Goal: Information Seeking & Learning: Learn about a topic

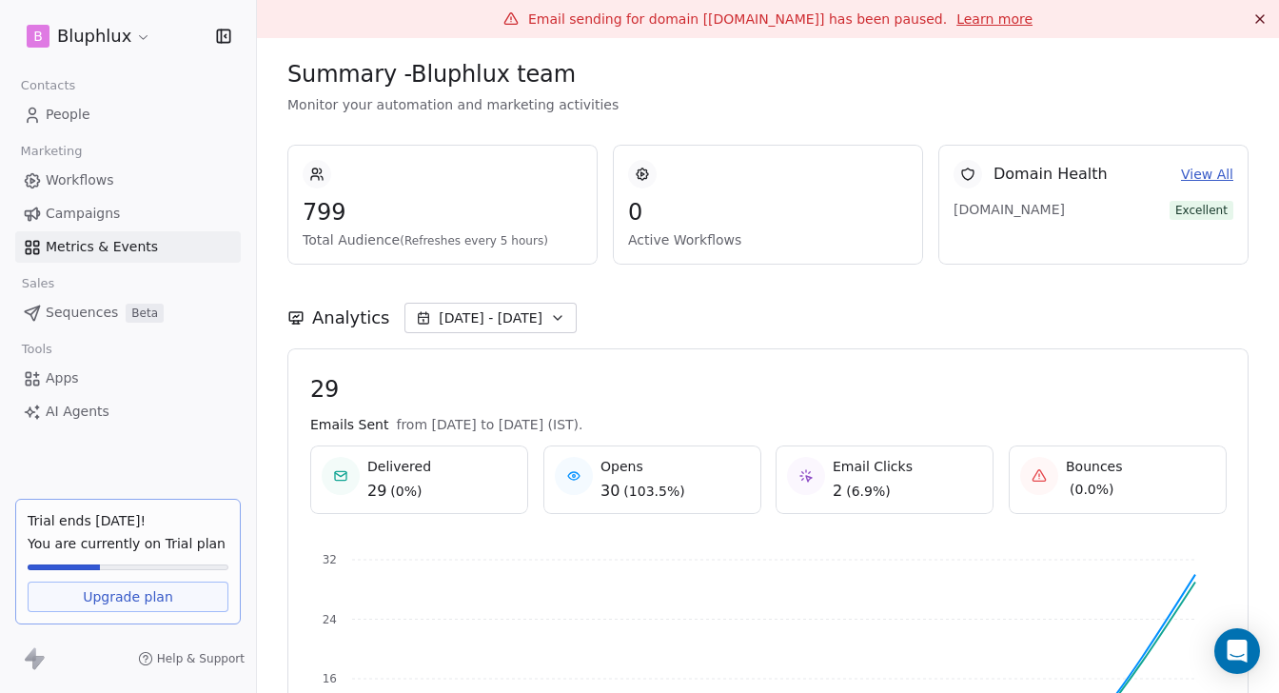
click at [116, 213] on span "Campaigns" at bounding box center [83, 214] width 74 height 20
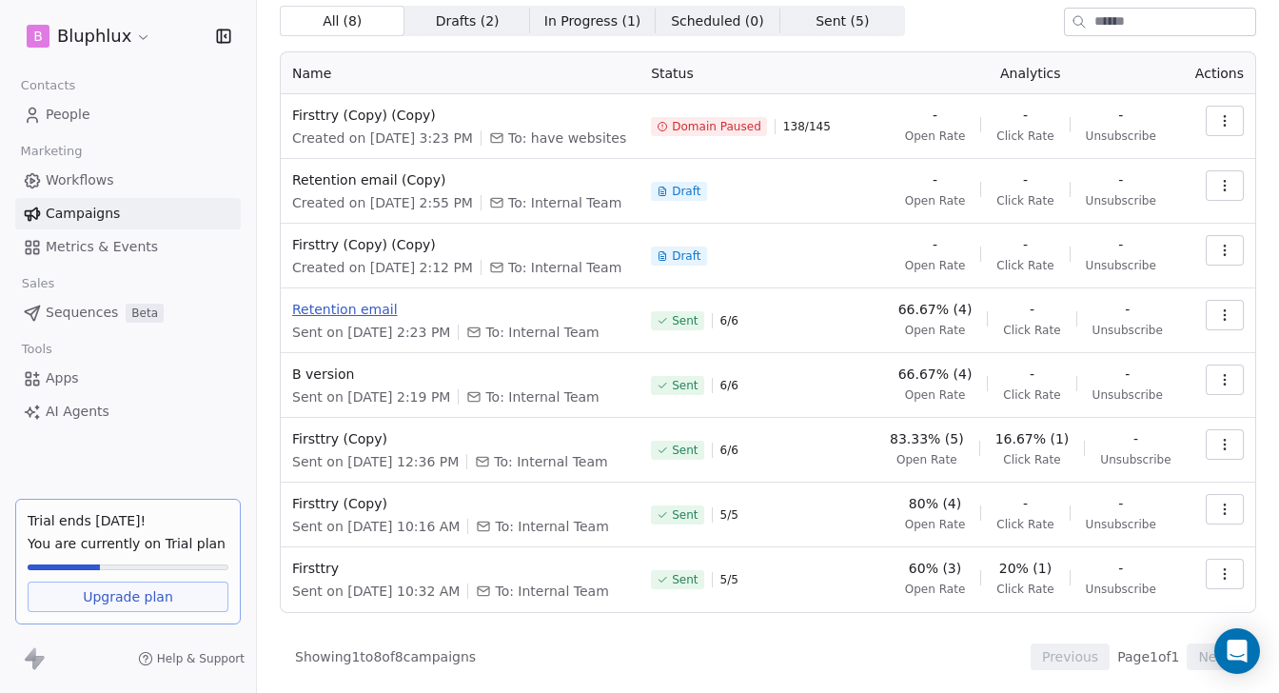
scroll to position [176, 0]
click at [341, 365] on span "B version" at bounding box center [460, 374] width 336 height 19
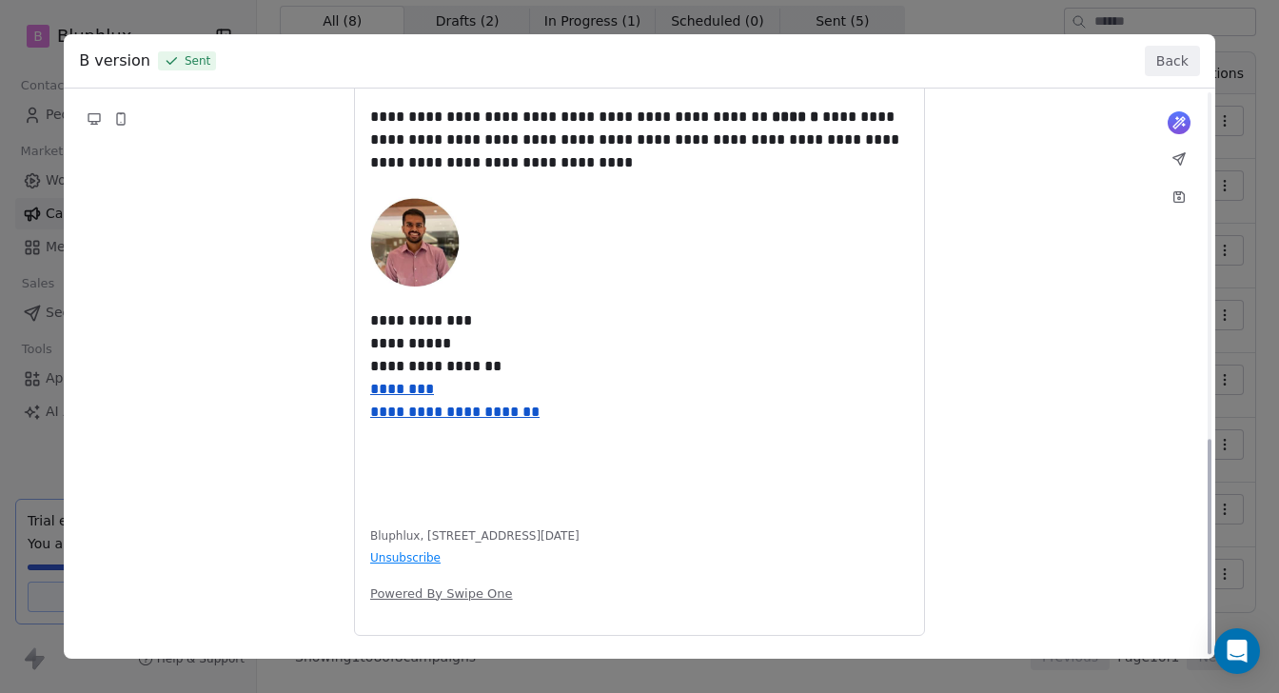
scroll to position [919, 0]
click at [1150, 64] on button "Back" at bounding box center [1172, 61] width 55 height 30
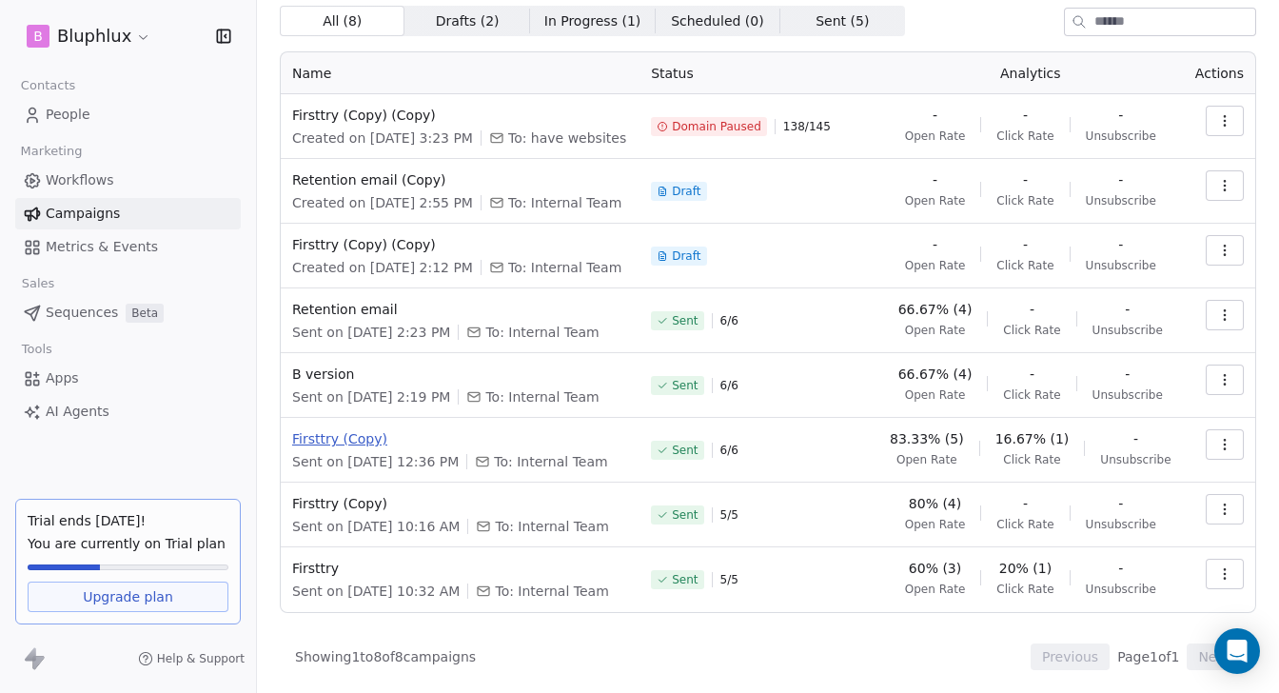
click at [326, 429] on span "Firsttry (Copy)" at bounding box center [460, 438] width 336 height 19
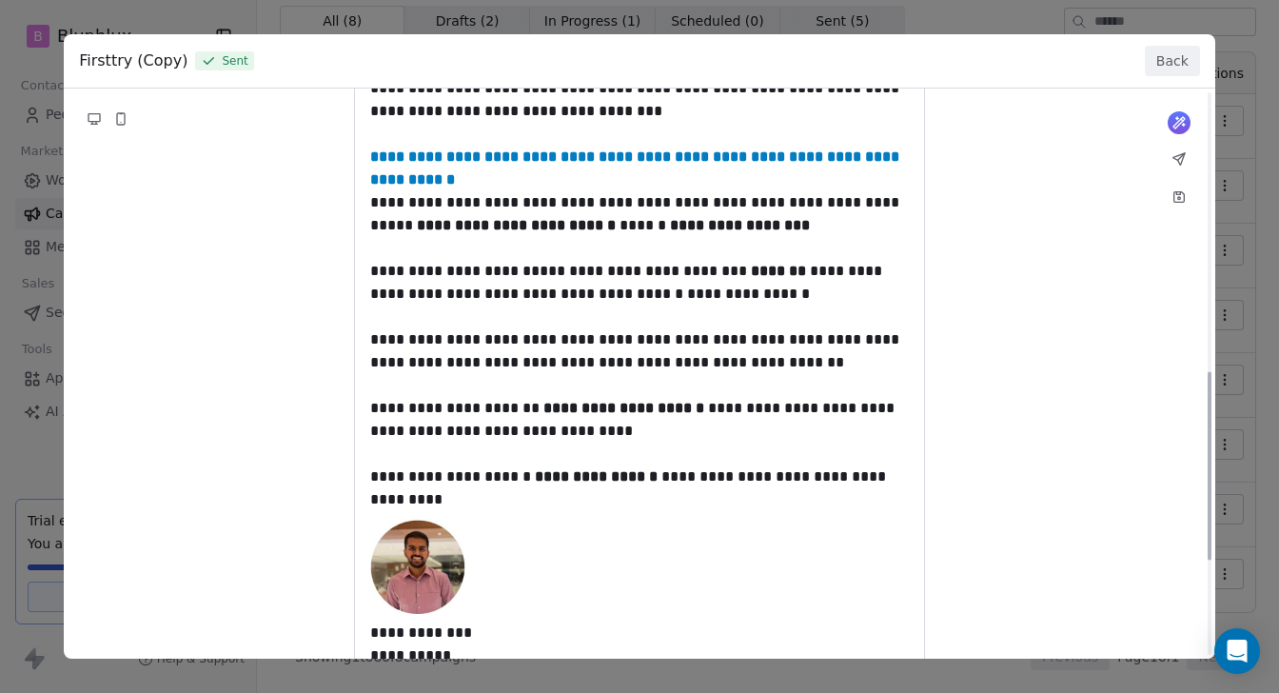
scroll to position [847, 0]
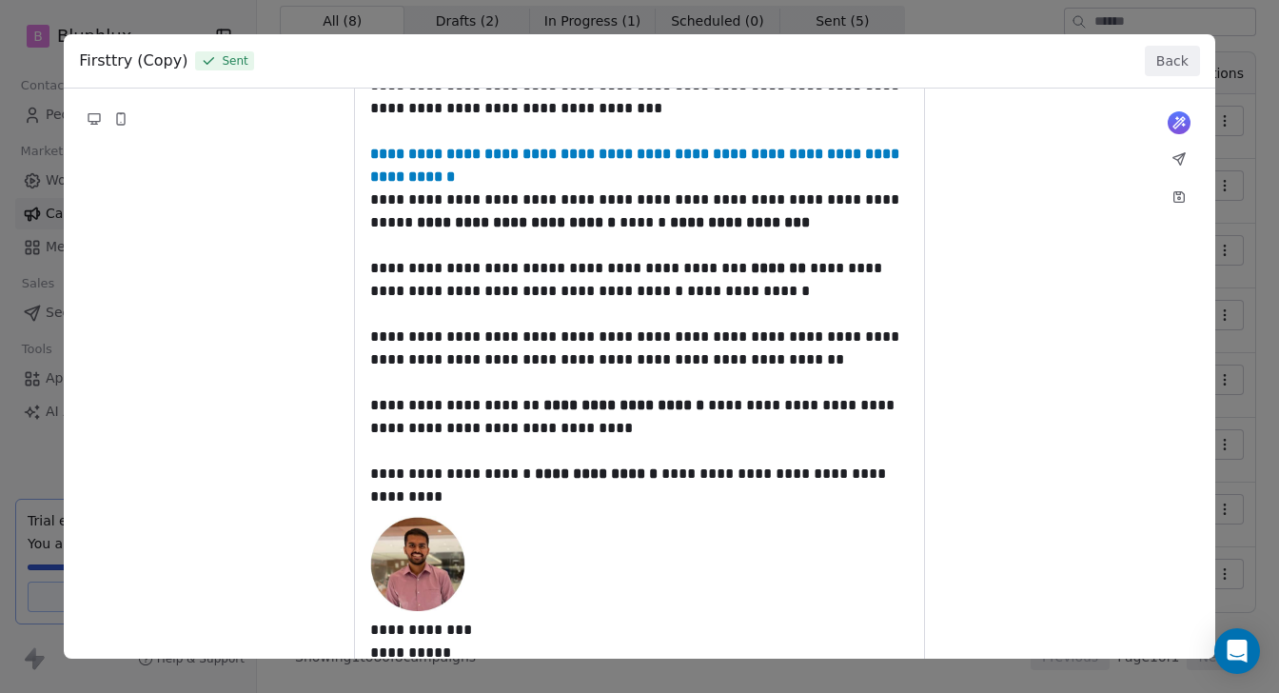
click at [1167, 65] on button "Back" at bounding box center [1172, 61] width 55 height 30
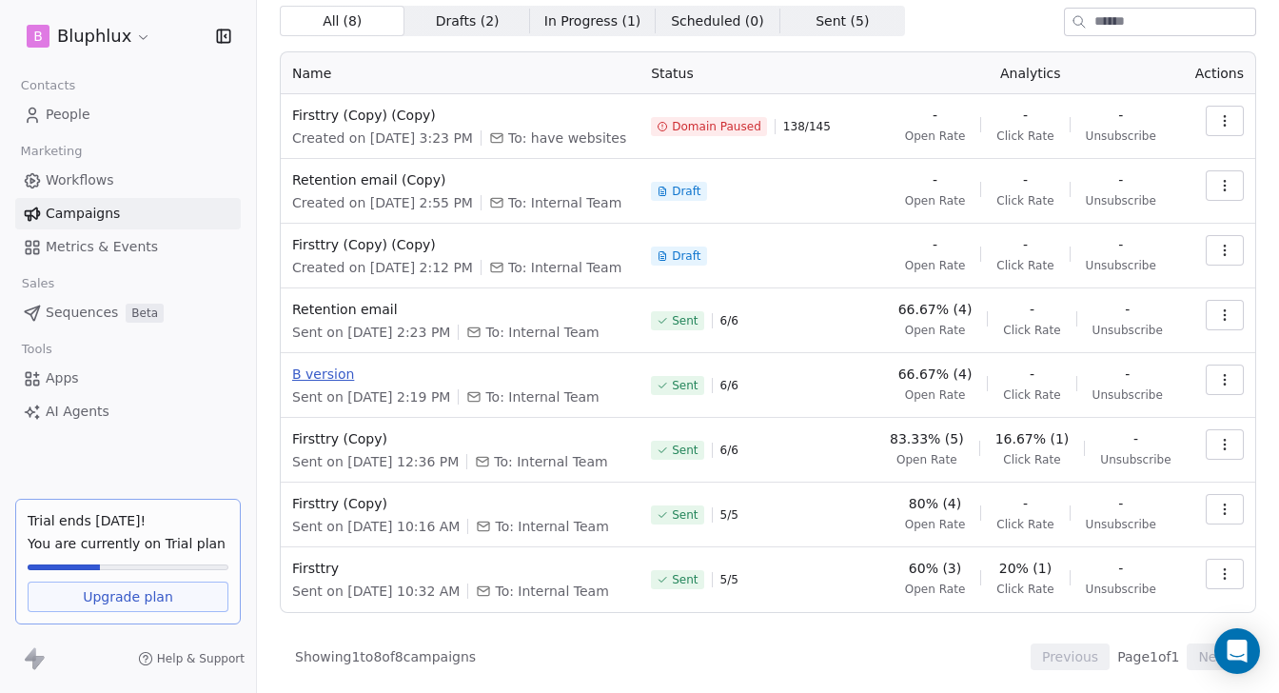
click at [324, 384] on span "B version" at bounding box center [460, 374] width 336 height 19
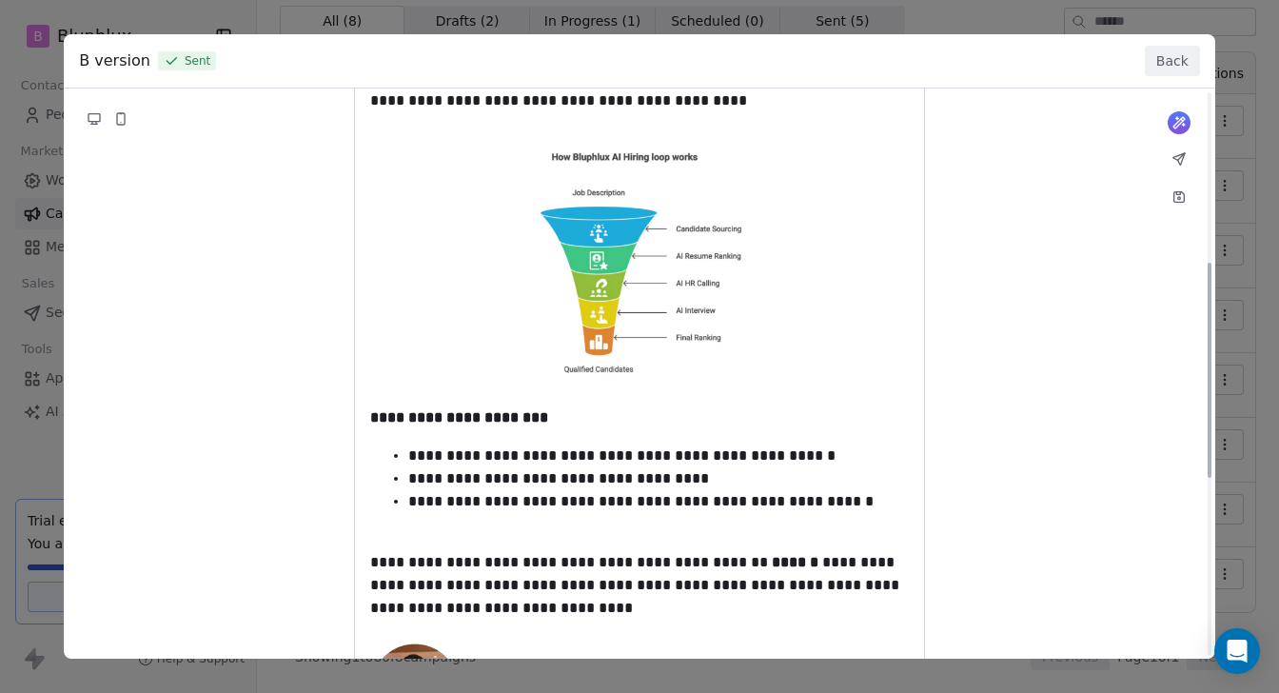
scroll to position [0, 0]
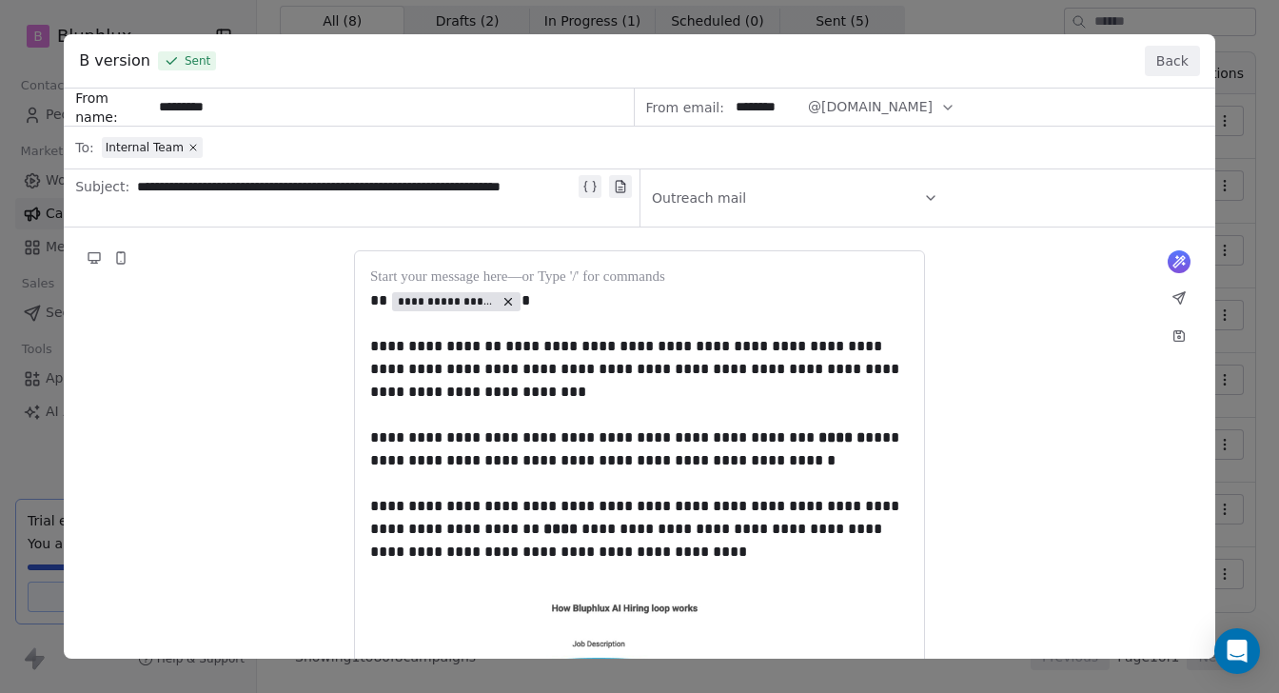
click at [1164, 57] on button "Back" at bounding box center [1172, 61] width 55 height 30
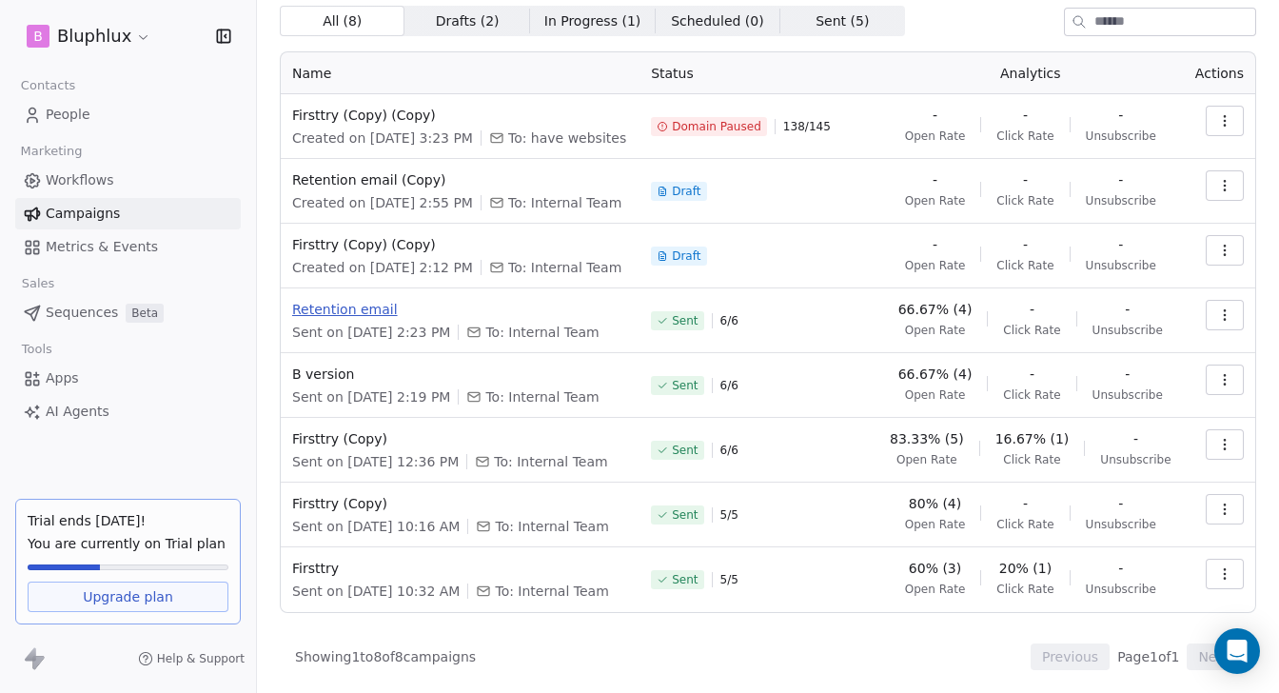
click at [359, 319] on span "Retention email" at bounding box center [460, 309] width 336 height 19
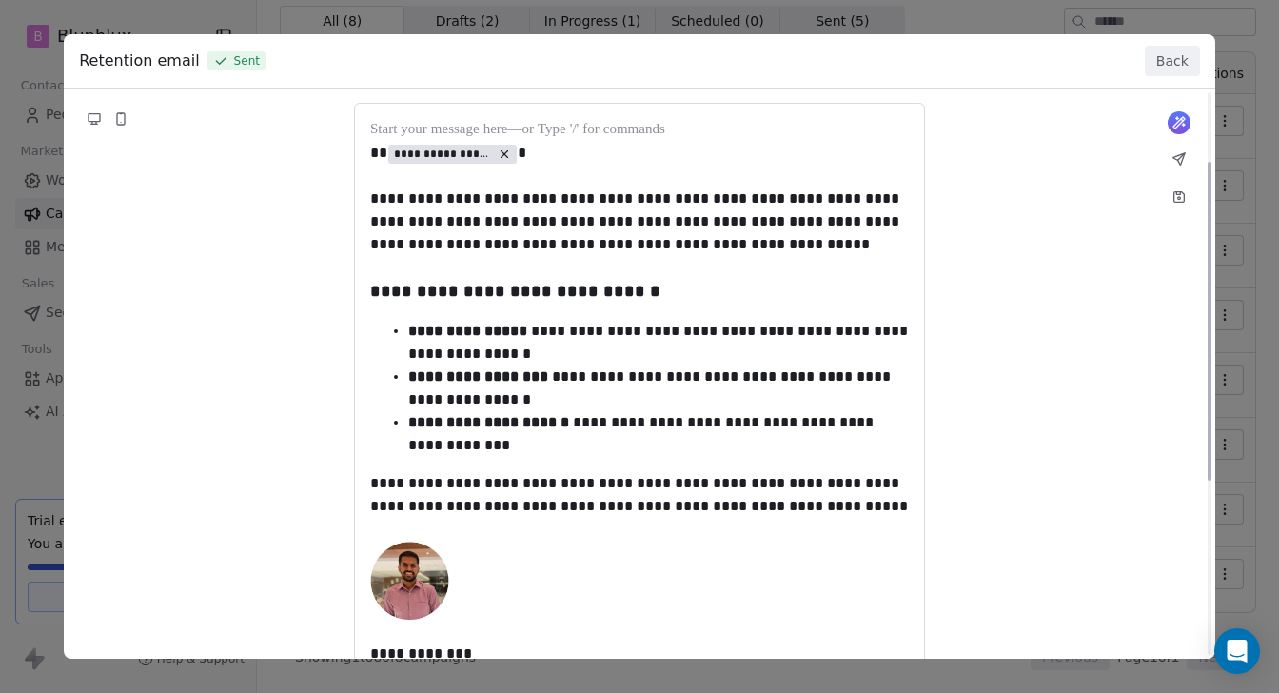
scroll to position [124, 0]
click at [540, 200] on div "**********" at bounding box center [640, 436] width 1152 height 942
click at [877, 207] on div "**********" at bounding box center [640, 436] width 1152 height 942
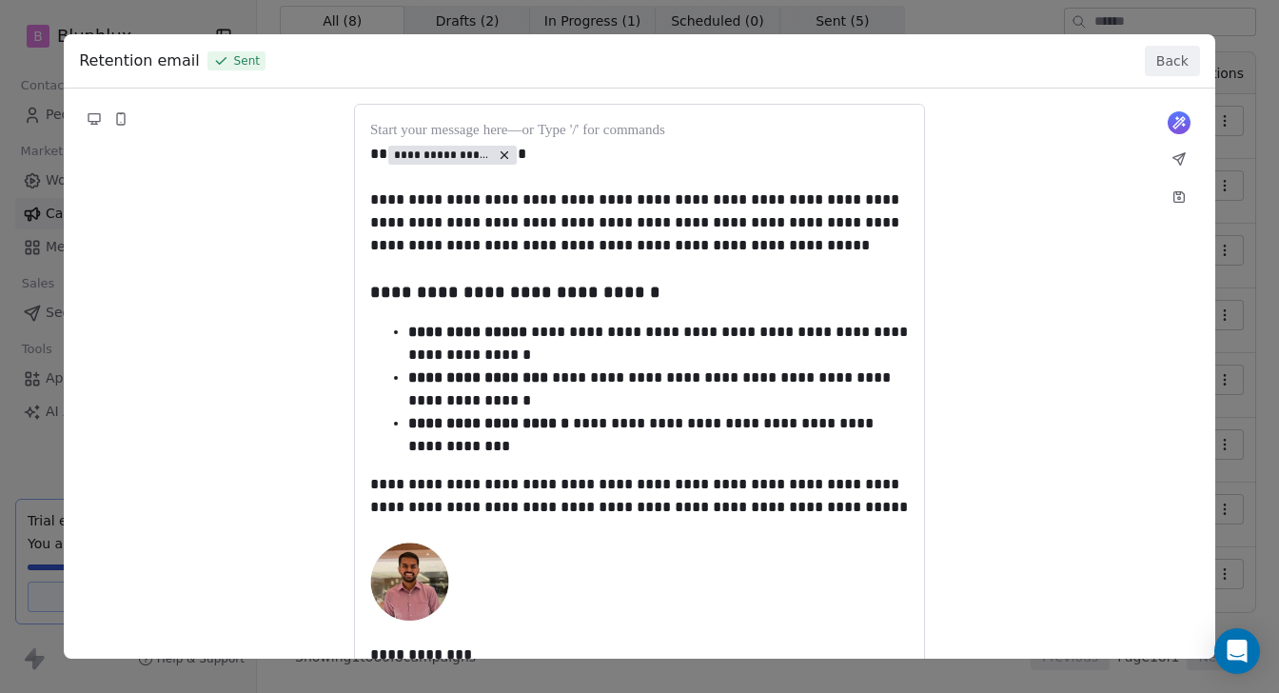
click at [1166, 65] on button "Back" at bounding box center [1172, 61] width 55 height 30
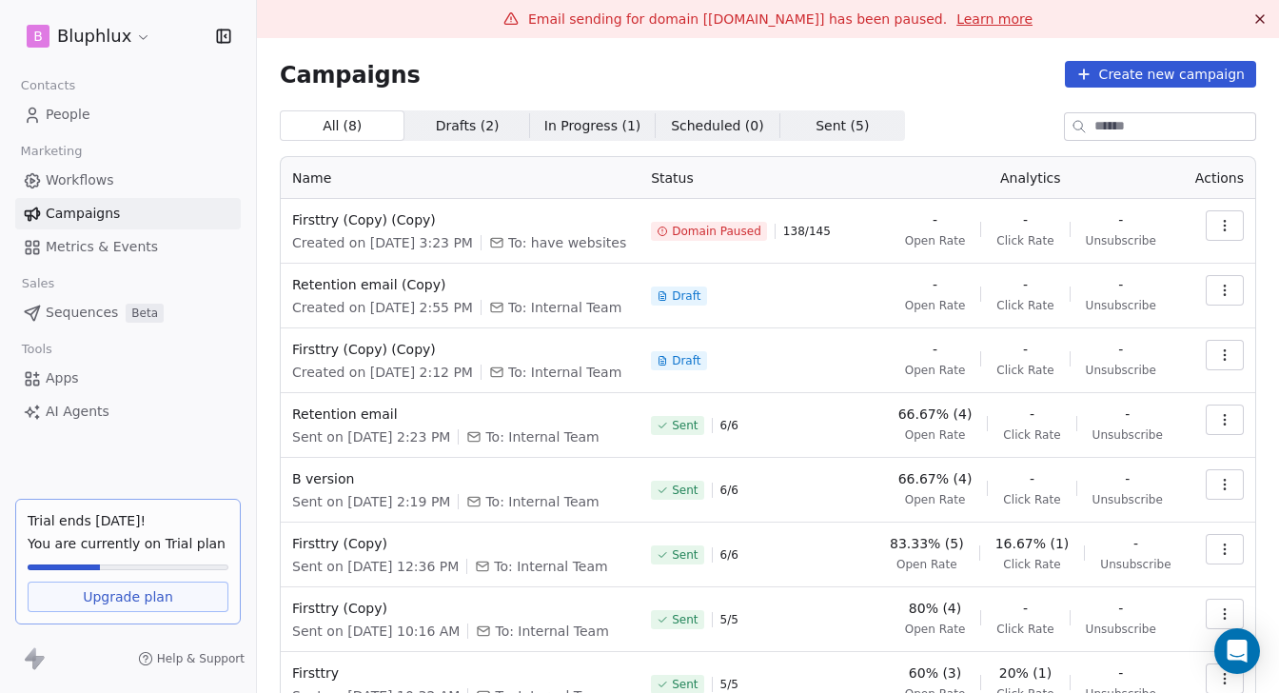
scroll to position [176, 0]
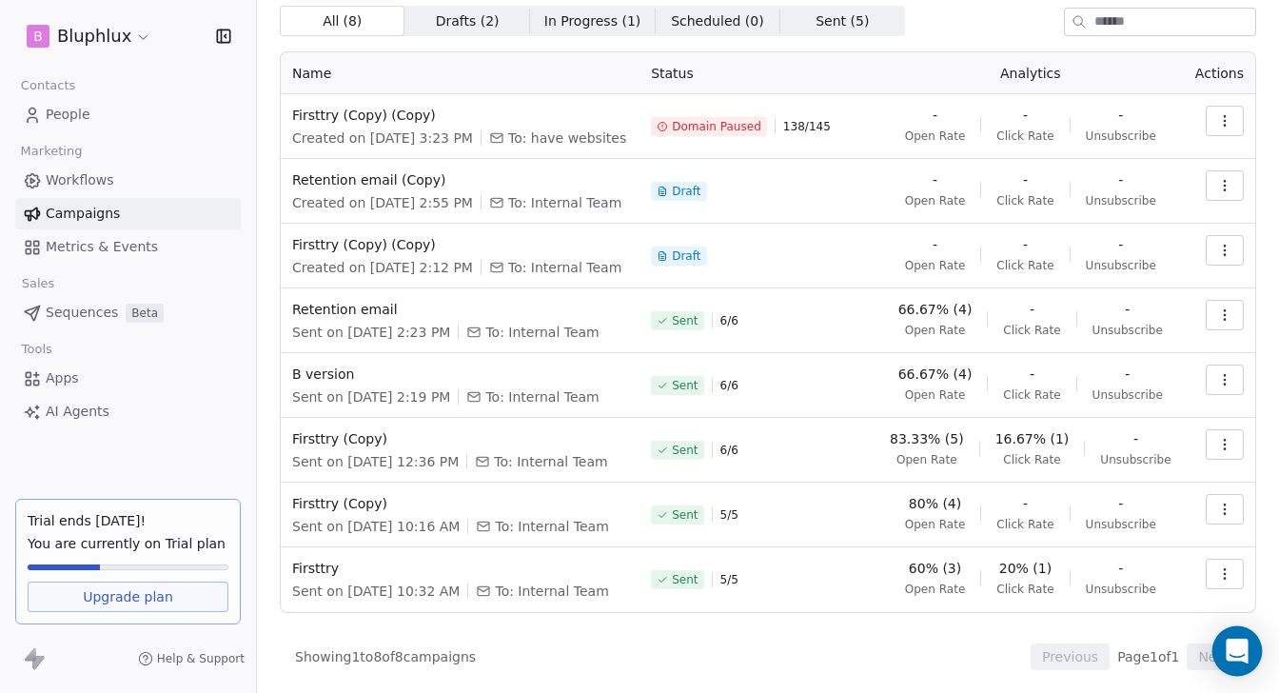
click at [1235, 653] on icon "Open Intercom Messenger" at bounding box center [1237, 651] width 22 height 25
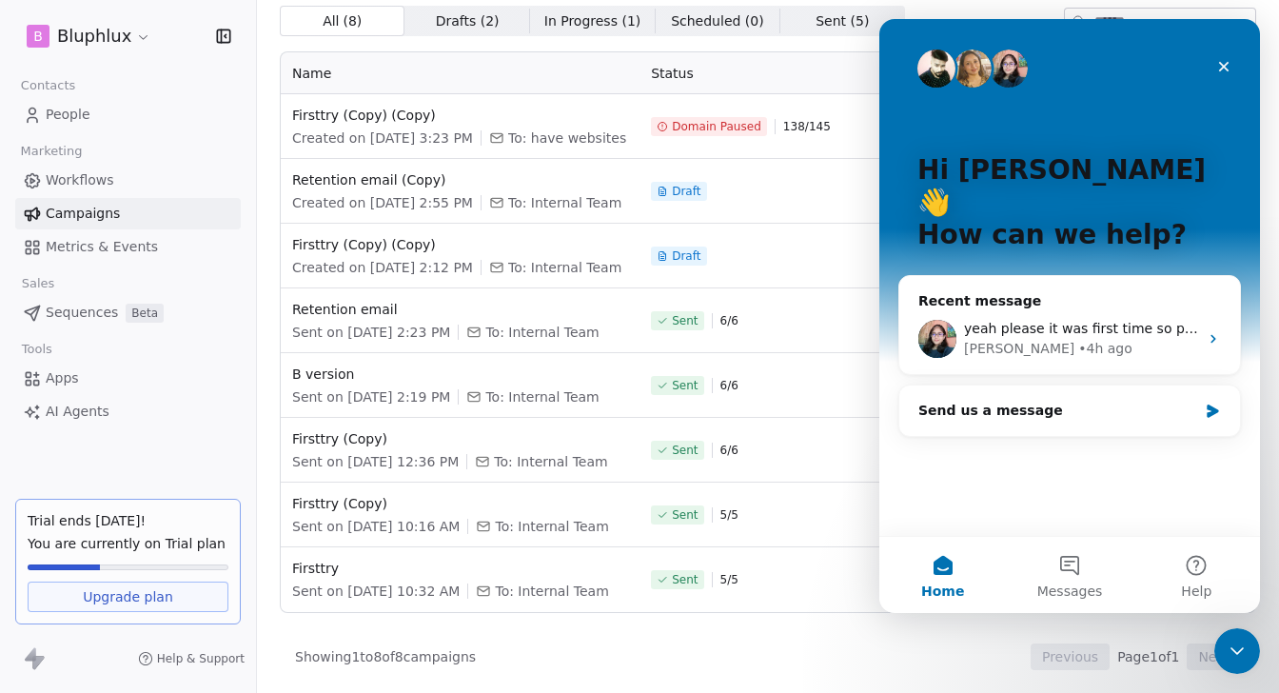
scroll to position [0, 0]
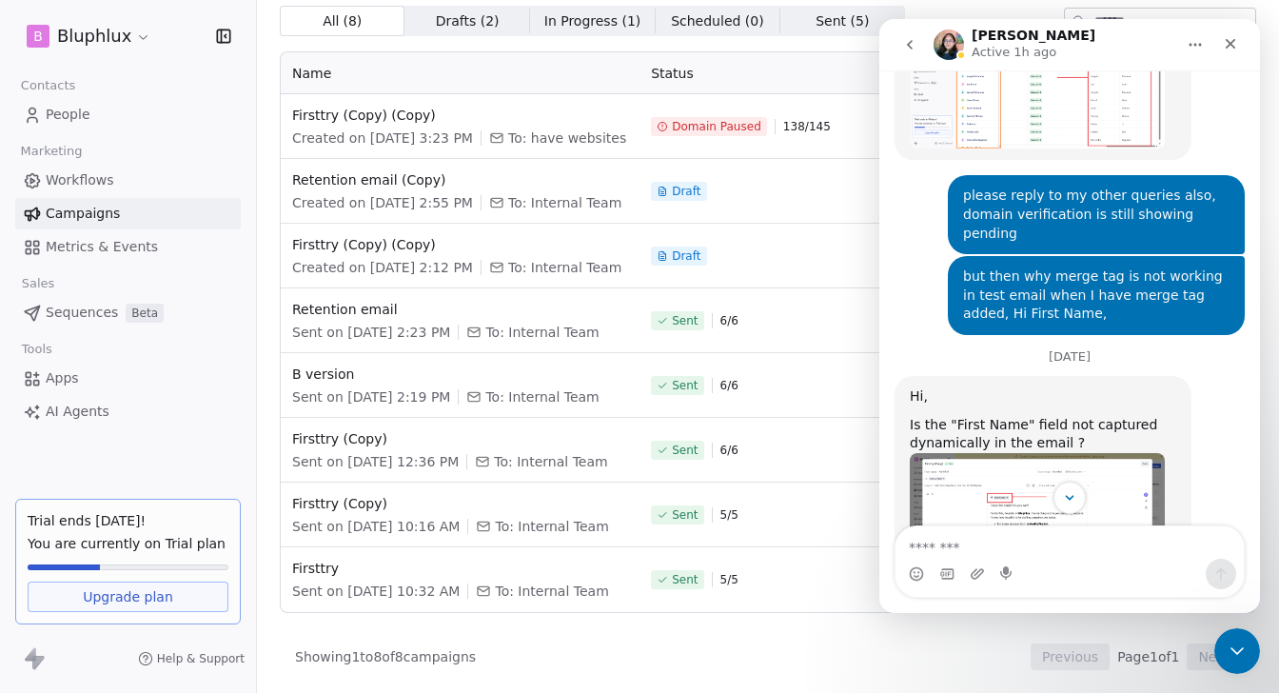
scroll to position [139, 0]
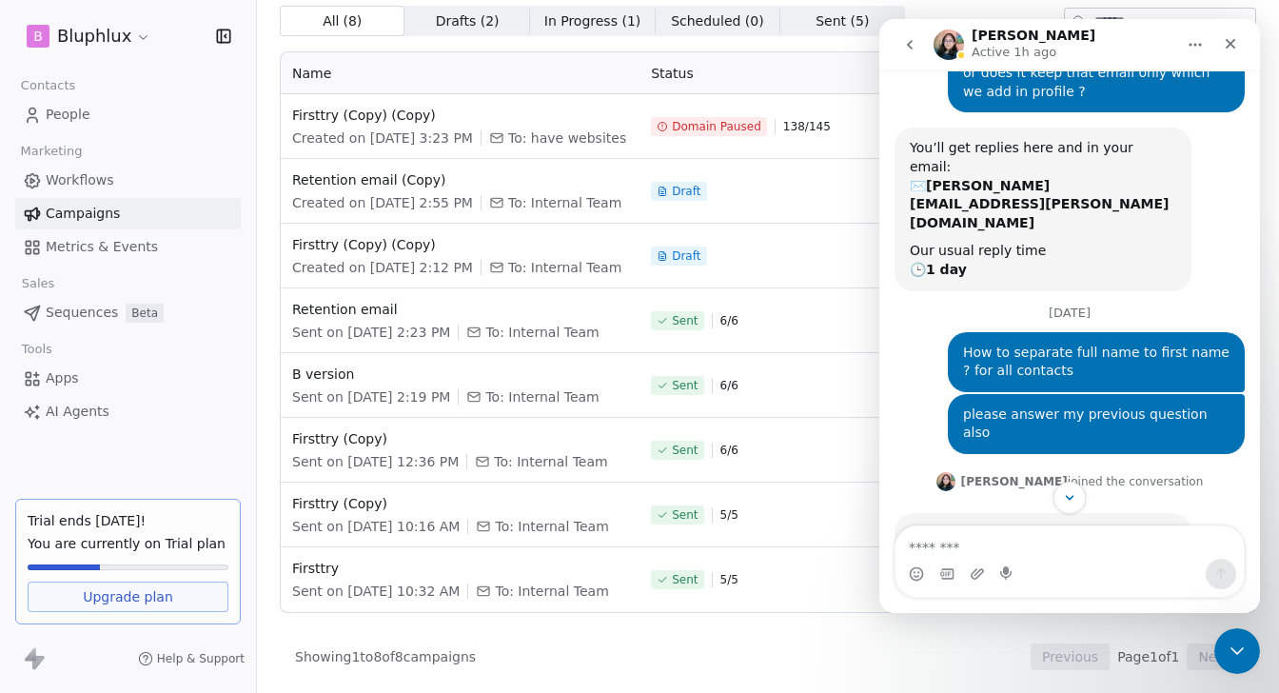
click at [916, 41] on icon "go back" at bounding box center [909, 44] width 15 height 15
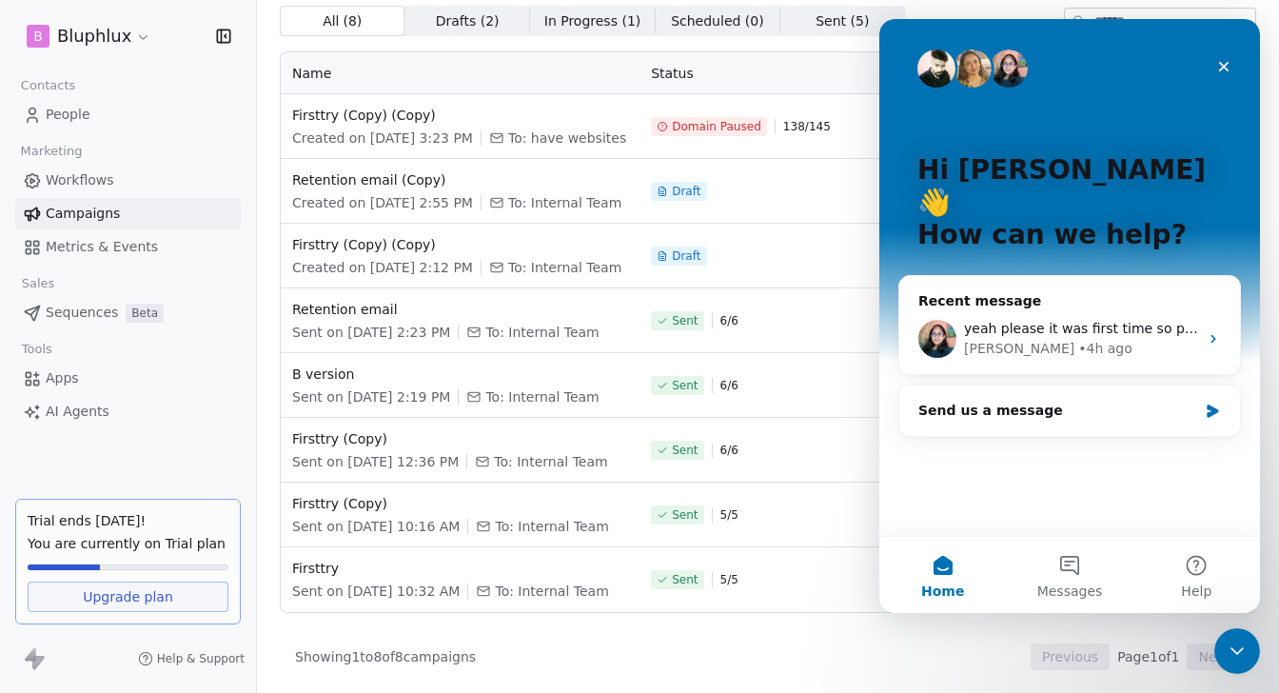
scroll to position [0, 0]
click at [1180, 572] on button "Help" at bounding box center [1197, 575] width 127 height 76
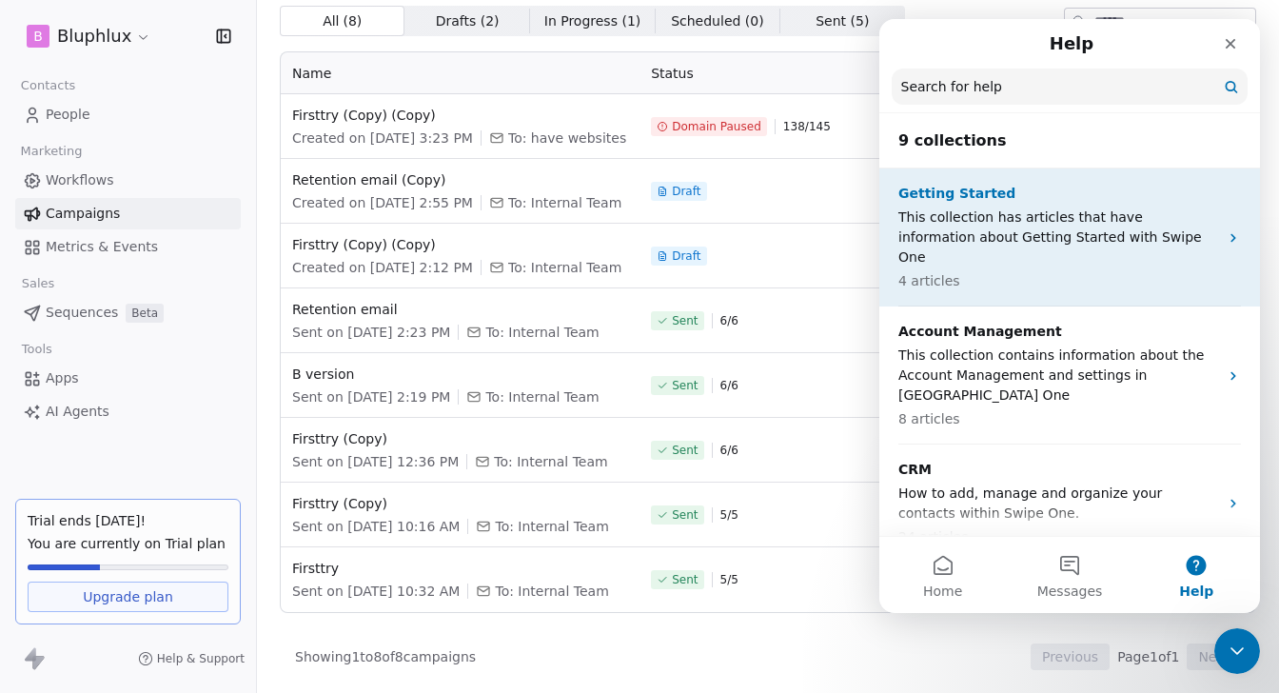
click at [1120, 228] on p "This collection has articles that have information about Getting Started with S…" at bounding box center [1059, 238] width 320 height 60
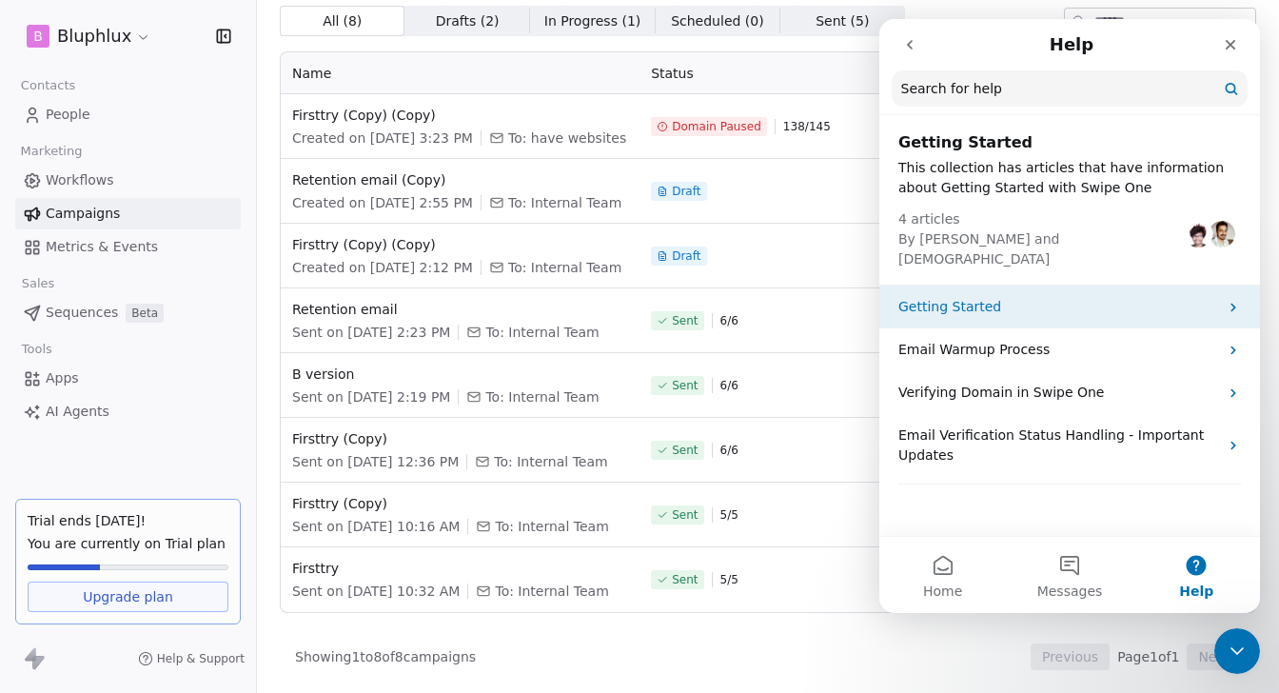
click at [1109, 297] on p "Getting Started" at bounding box center [1059, 307] width 320 height 20
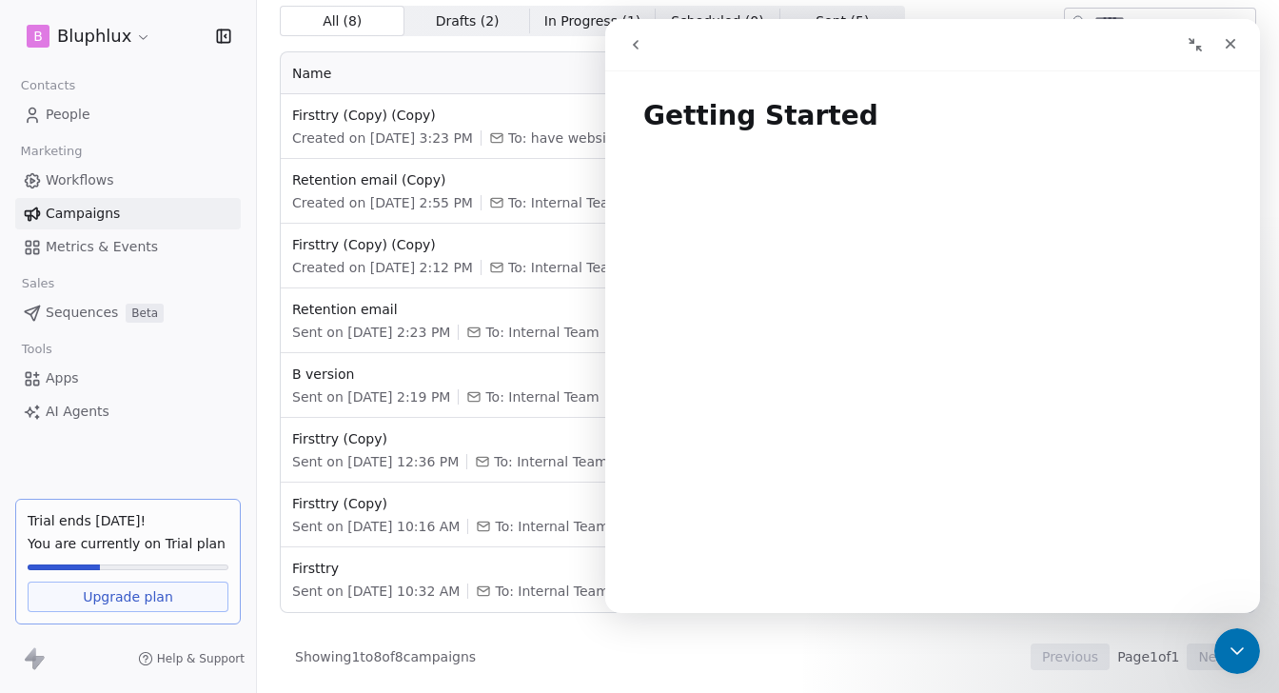
click at [647, 53] on button "go back" at bounding box center [636, 45] width 36 height 36
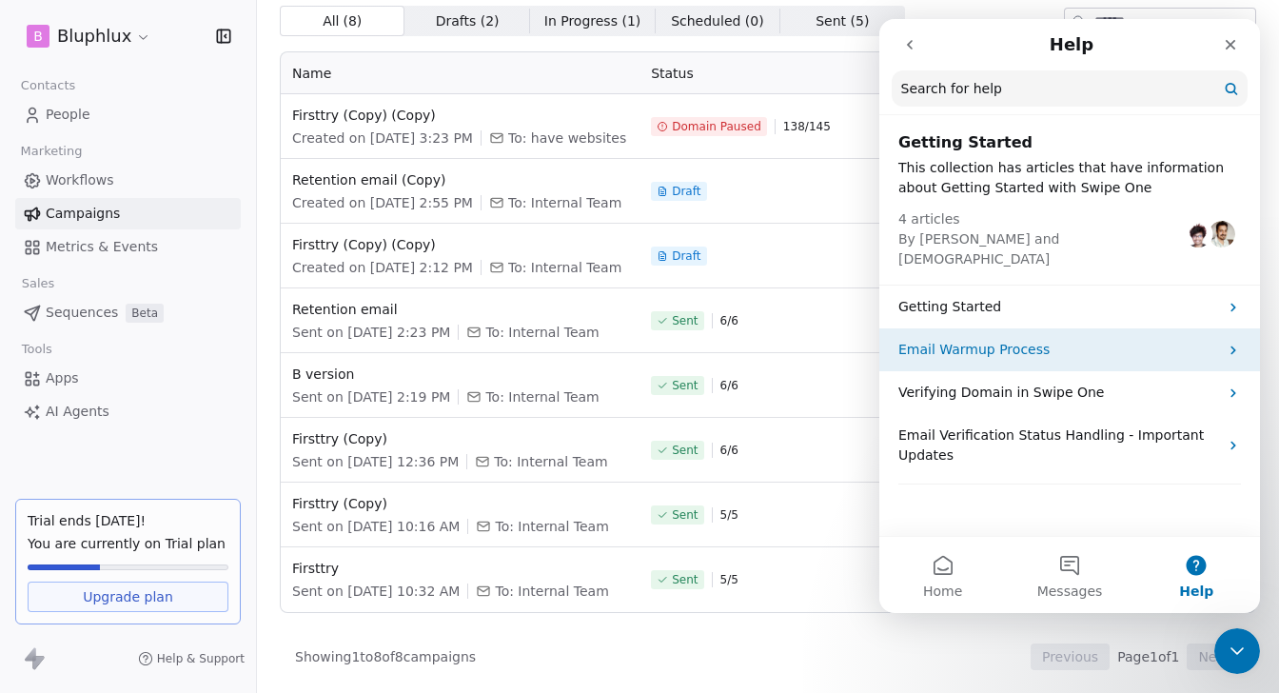
click at [956, 340] on p "Email Warmup Process" at bounding box center [1059, 350] width 320 height 20
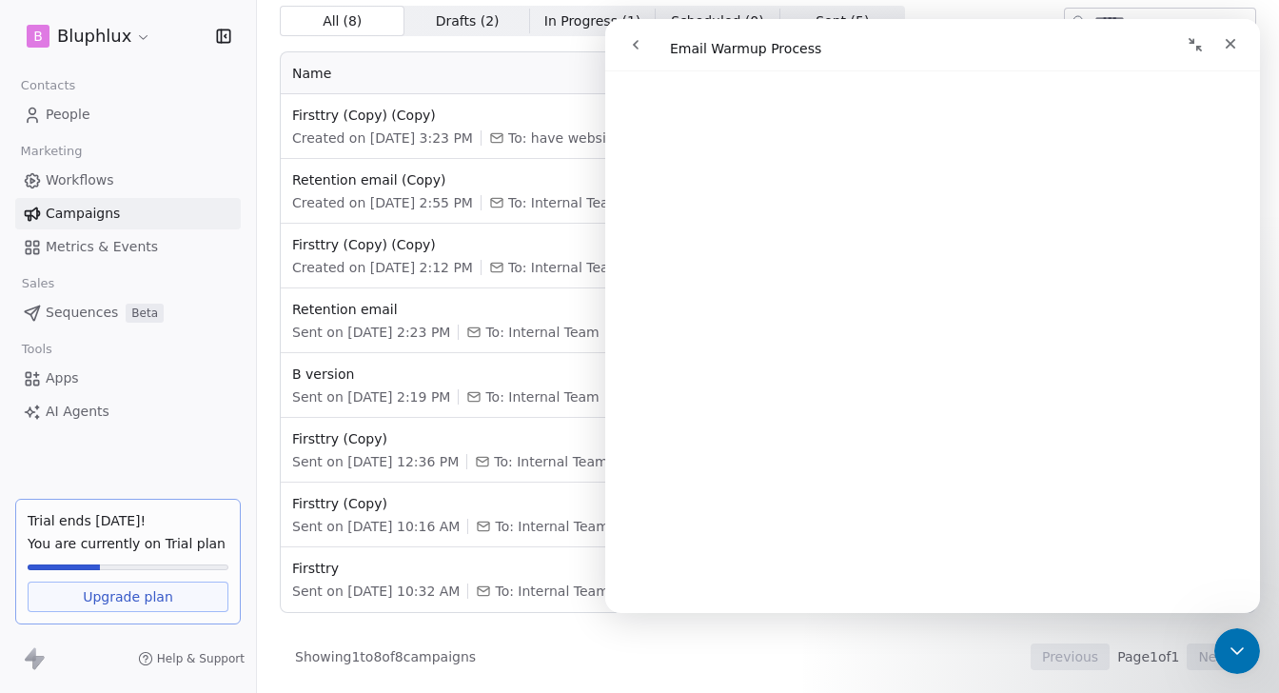
scroll to position [1831, 0]
click at [643, 49] on icon "go back" at bounding box center [635, 44] width 15 height 15
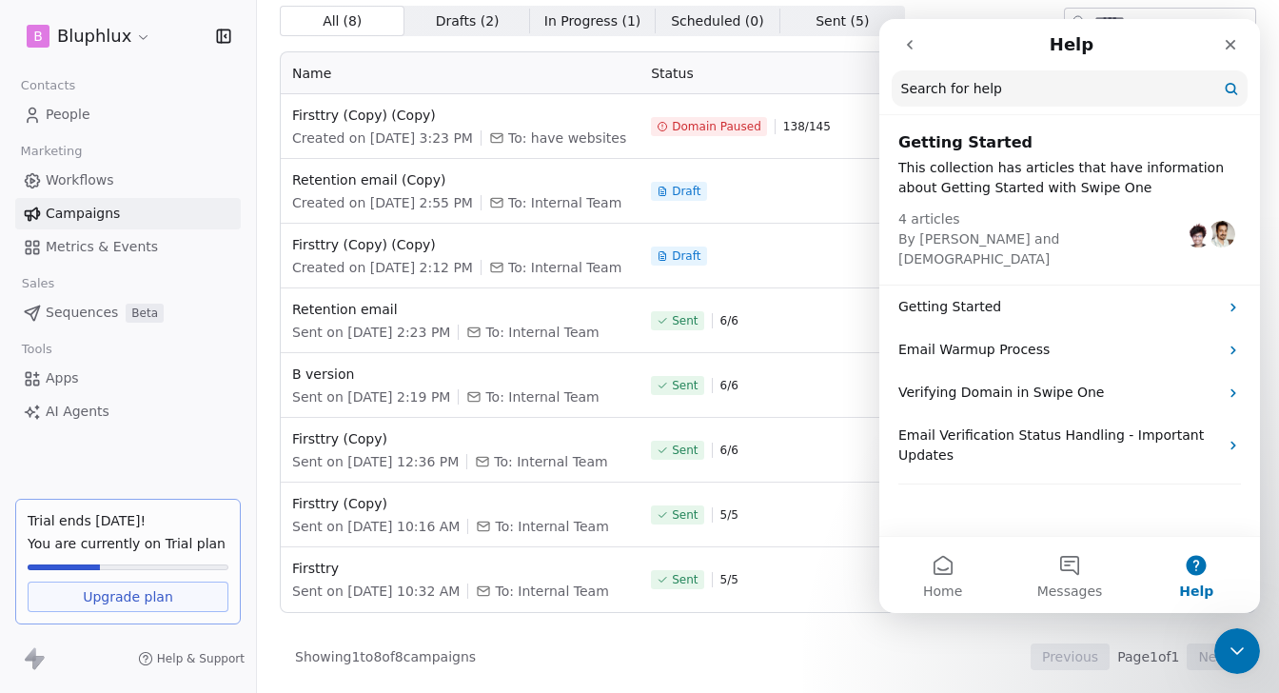
click at [911, 47] on icon "go back" at bounding box center [910, 45] width 6 height 10
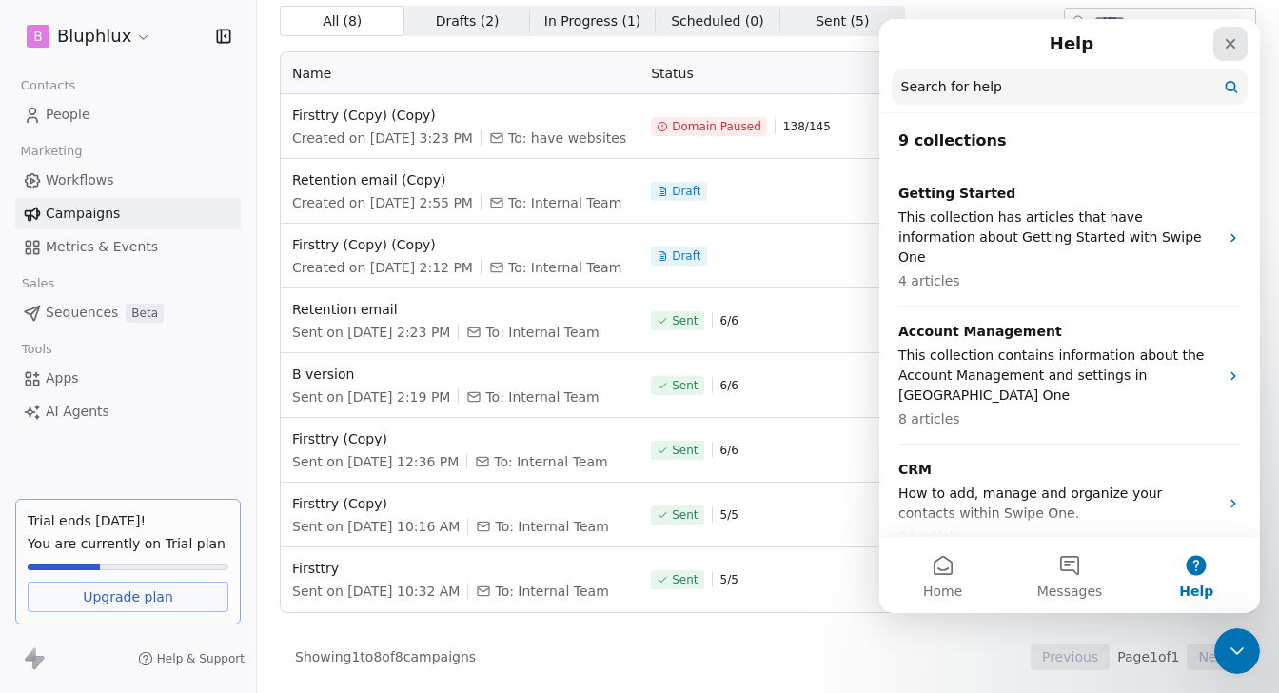
click at [1235, 41] on icon "Close" at bounding box center [1230, 43] width 15 height 15
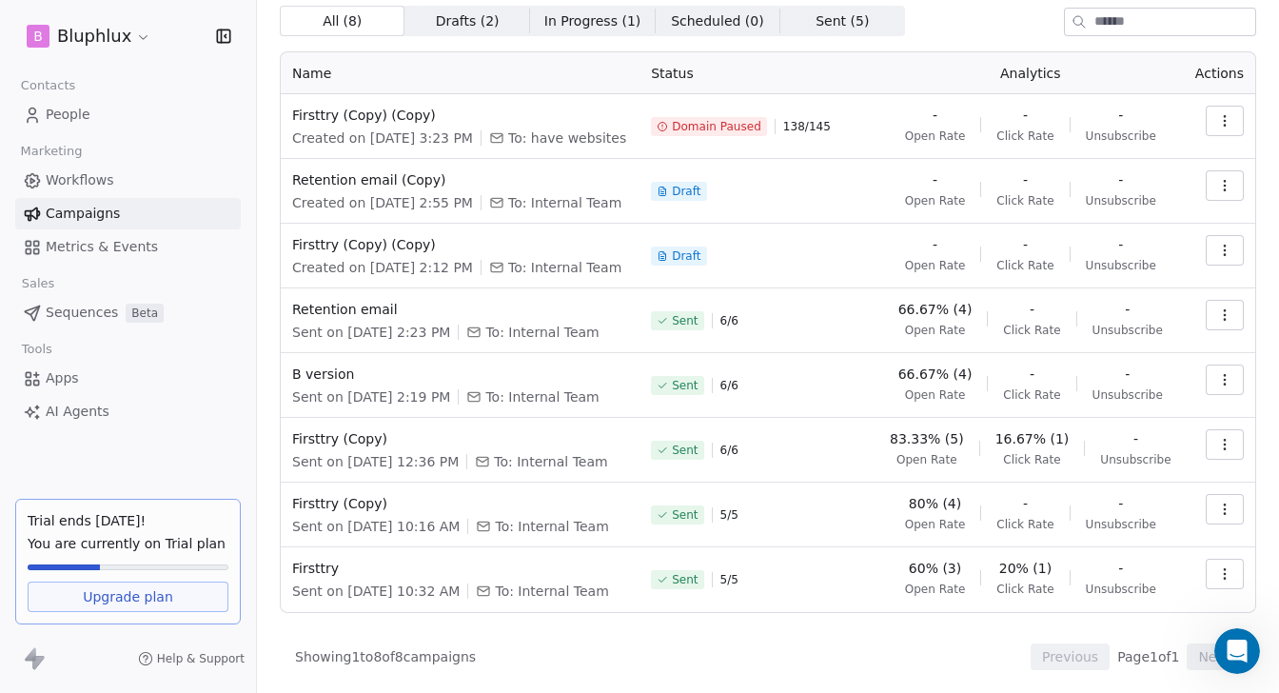
scroll to position [0, 0]
click at [1227, 633] on div "Open Intercom Messenger" at bounding box center [1234, 648] width 63 height 63
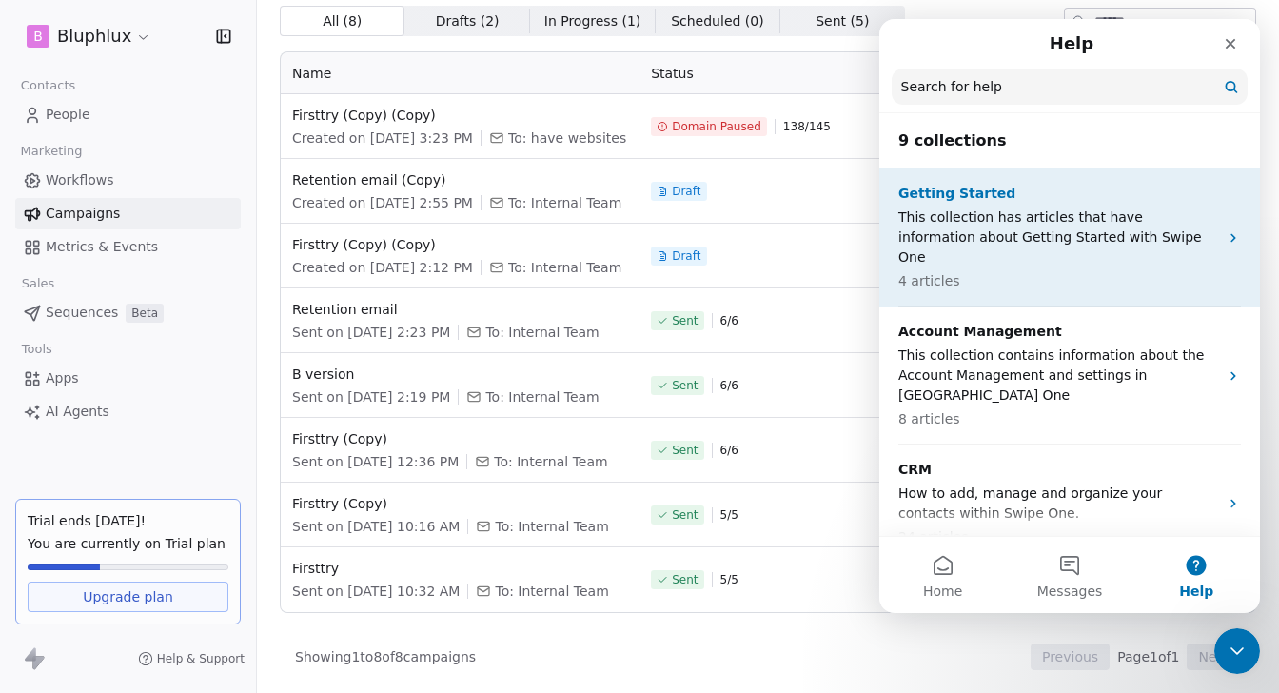
click at [1044, 197] on p "Getting Started" at bounding box center [1059, 194] width 320 height 20
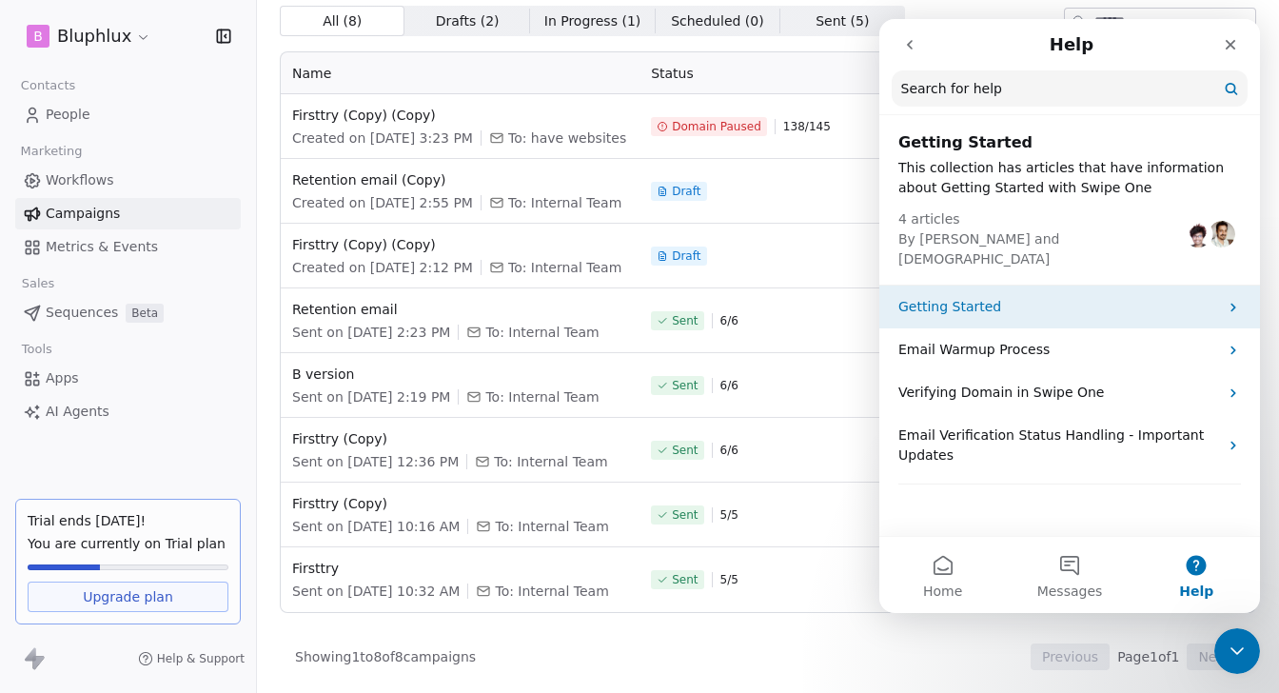
click at [1013, 286] on div "Getting Started" at bounding box center [1070, 307] width 381 height 43
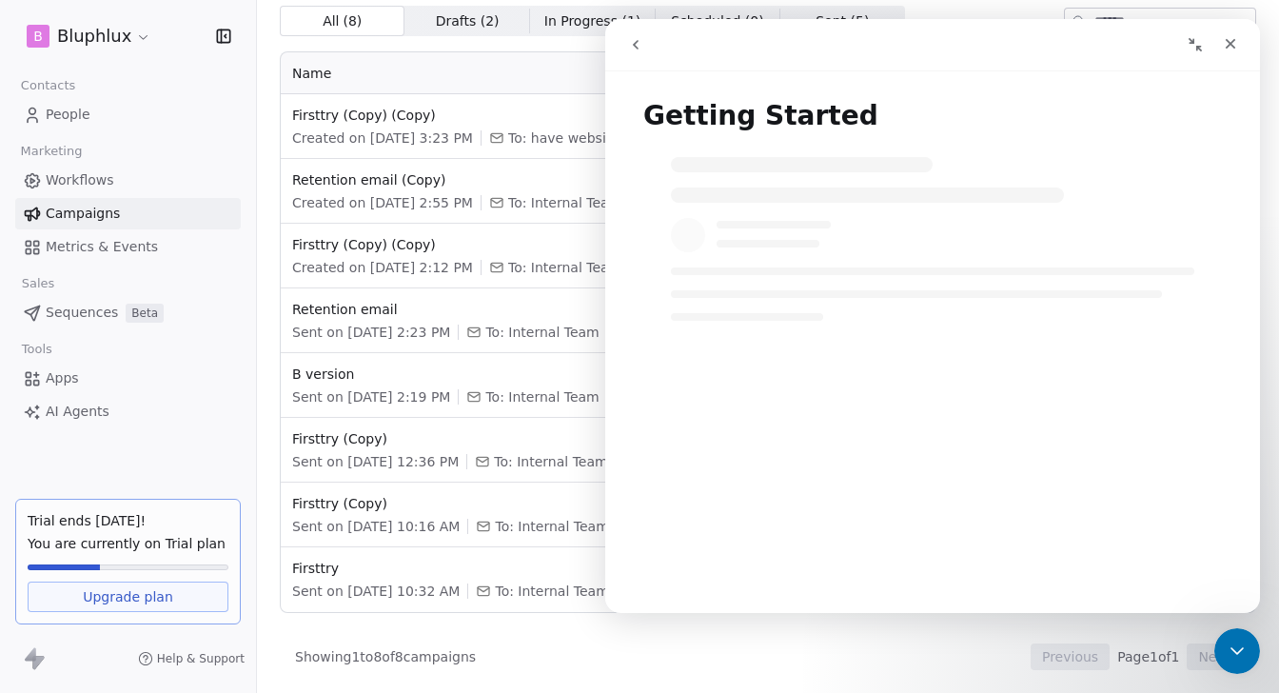
click at [632, 47] on icon "go back" at bounding box center [635, 44] width 15 height 15
